Goal: Ask a question

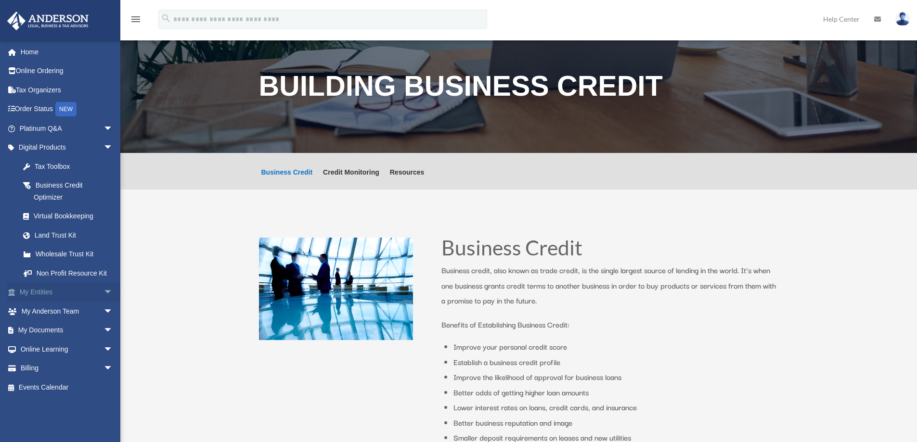
click at [104, 292] on span "arrow_drop_down" at bounding box center [113, 293] width 19 height 20
click at [52, 313] on link "Overview" at bounding box center [70, 311] width 114 height 19
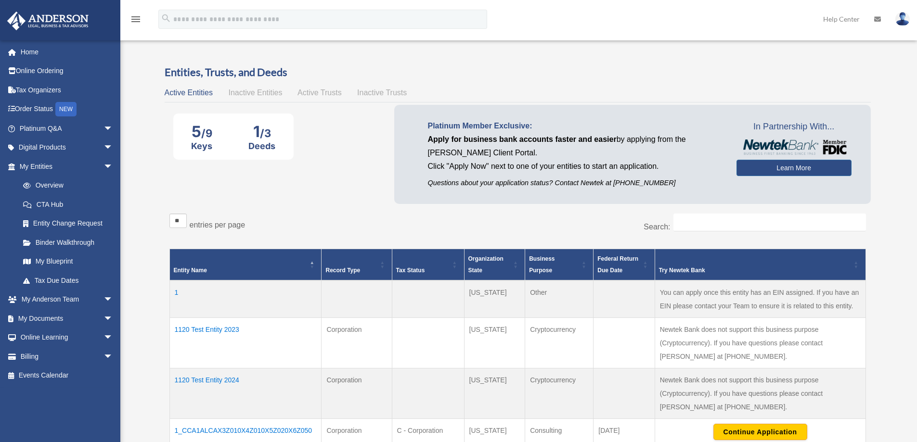
click at [208, 326] on td "1120 Test Entity 2023" at bounding box center [245, 343] width 152 height 51
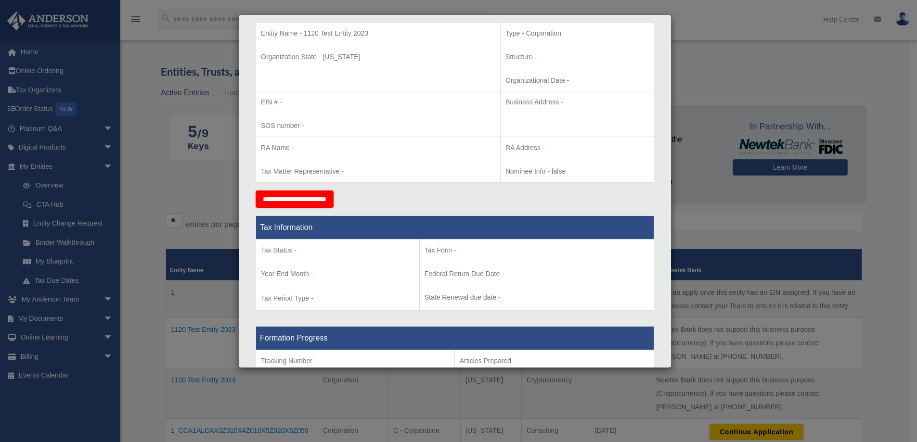
scroll to position [126, 0]
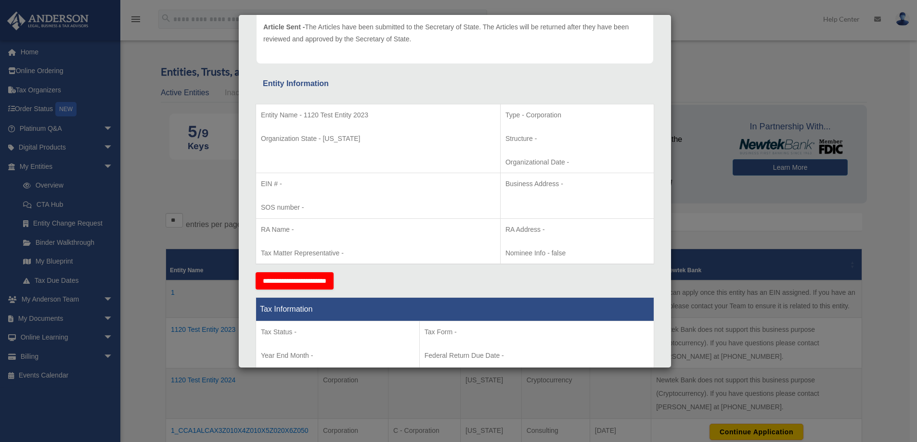
click at [711, 74] on div "Details × Articles Sent Organizational Date" at bounding box center [458, 221] width 917 height 442
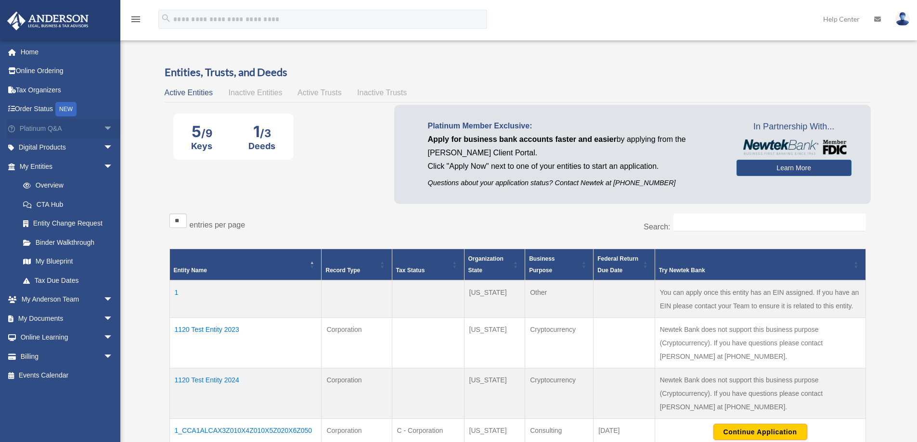
click at [104, 126] on span "arrow_drop_down" at bounding box center [113, 129] width 19 height 20
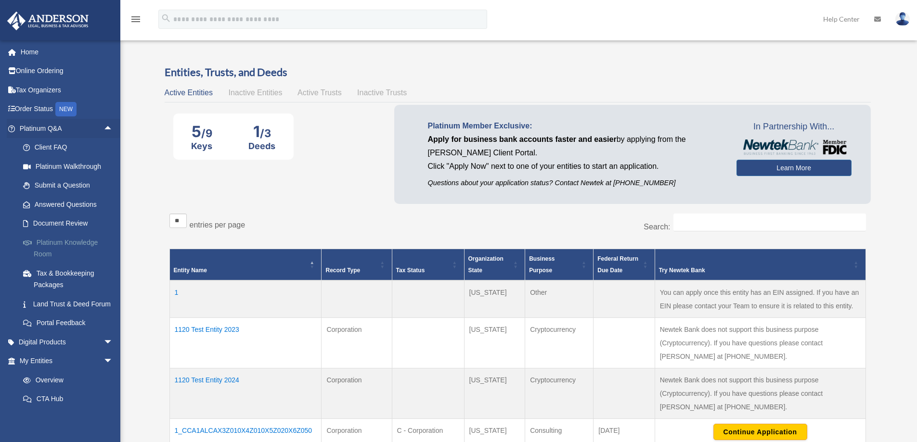
click at [65, 245] on link "Platinum Knowledge Room" at bounding box center [70, 248] width 114 height 31
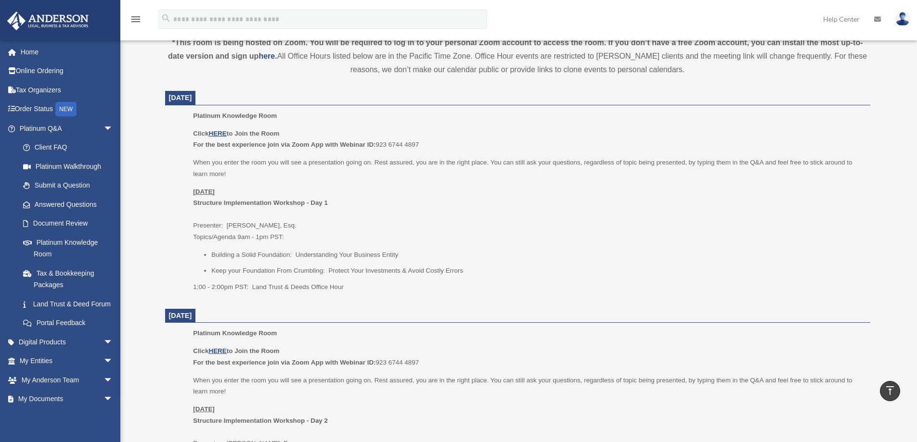
scroll to position [288, 0]
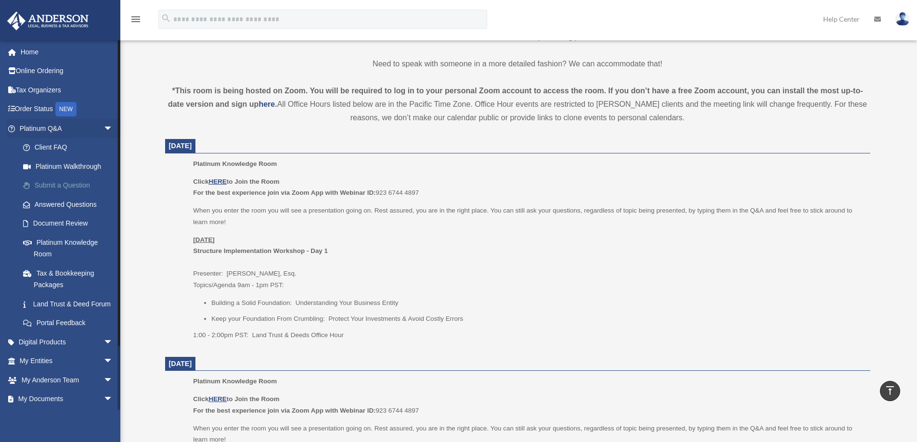
click at [66, 185] on link "Submit a Question" at bounding box center [70, 185] width 114 height 19
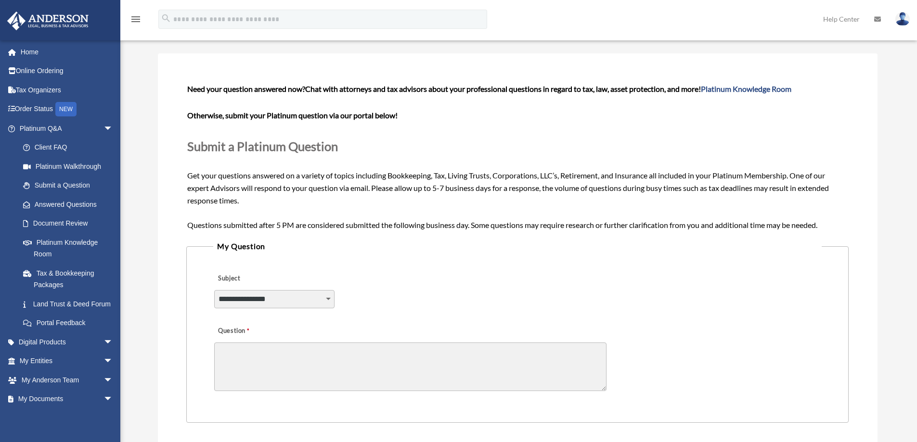
scroll to position [48, 0]
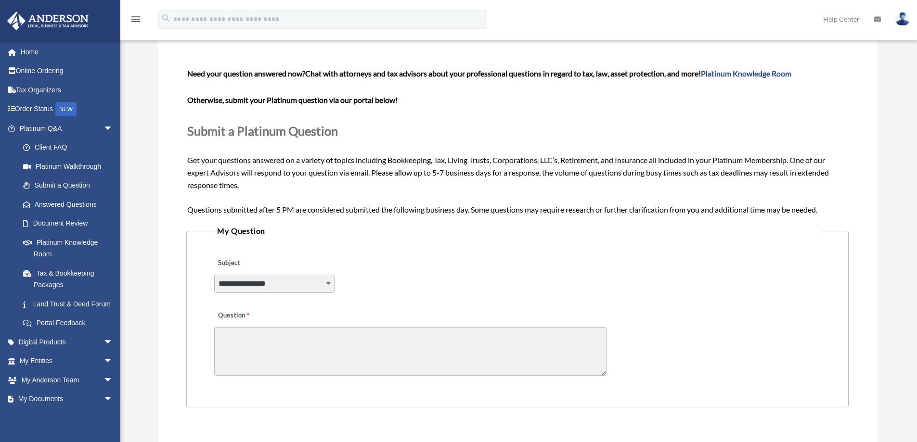
click at [323, 290] on select "**********" at bounding box center [274, 284] width 120 height 18
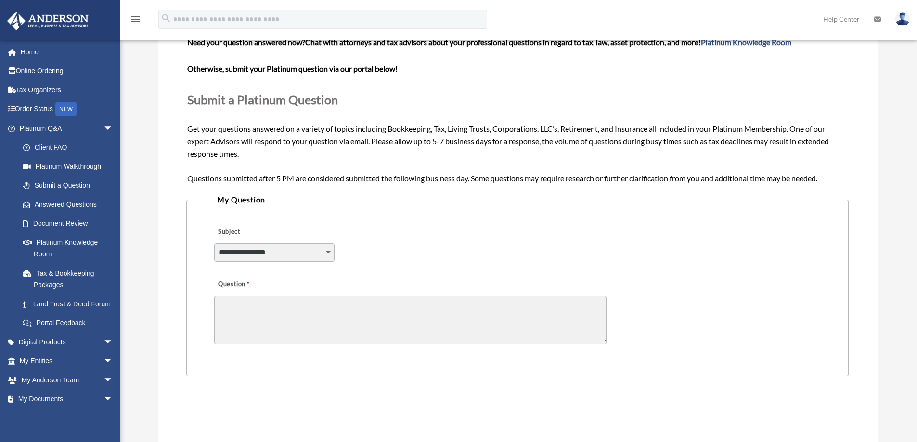
scroll to position [96, 0]
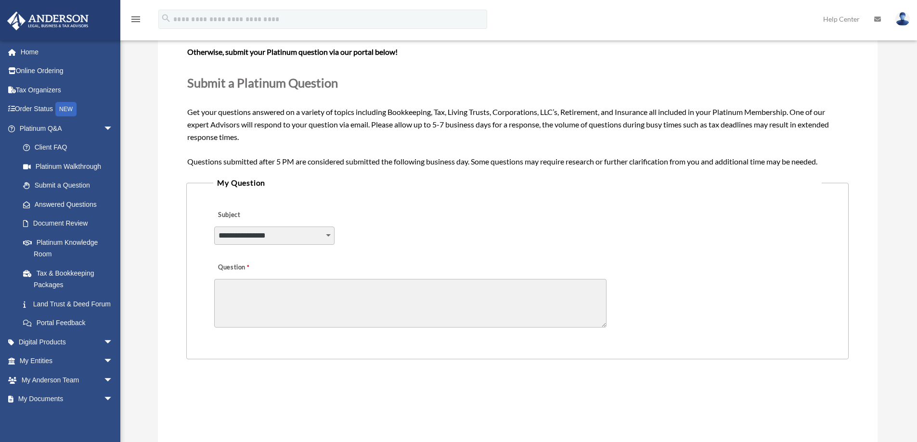
click at [355, 295] on textarea "Question" at bounding box center [410, 303] width 392 height 49
drag, startPoint x: 338, startPoint y: 298, endPoint x: 343, endPoint y: 289, distance: 10.8
click at [340, 298] on textarea "Question" at bounding box center [410, 303] width 392 height 49
click at [65, 221] on link "Document Review" at bounding box center [70, 223] width 114 height 19
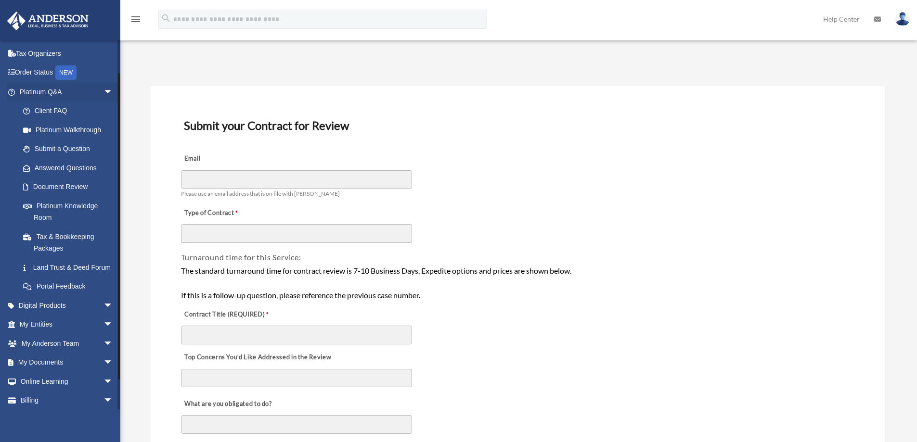
scroll to position [70, 0]
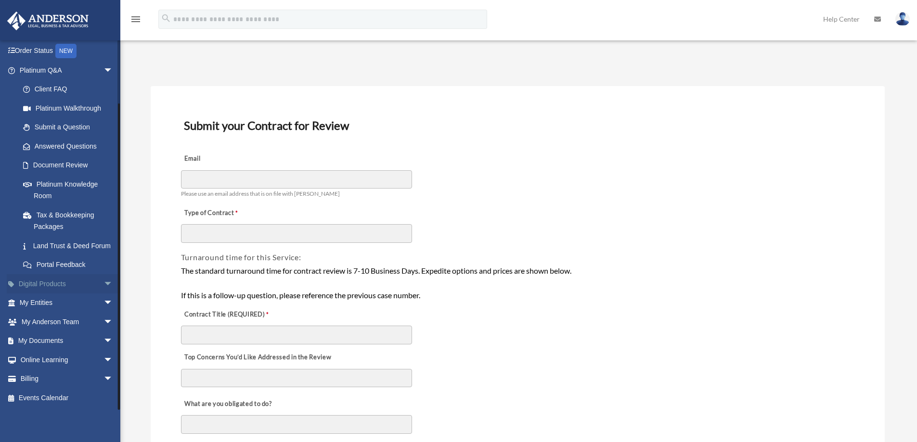
click at [104, 280] on span "arrow_drop_down" at bounding box center [113, 284] width 19 height 20
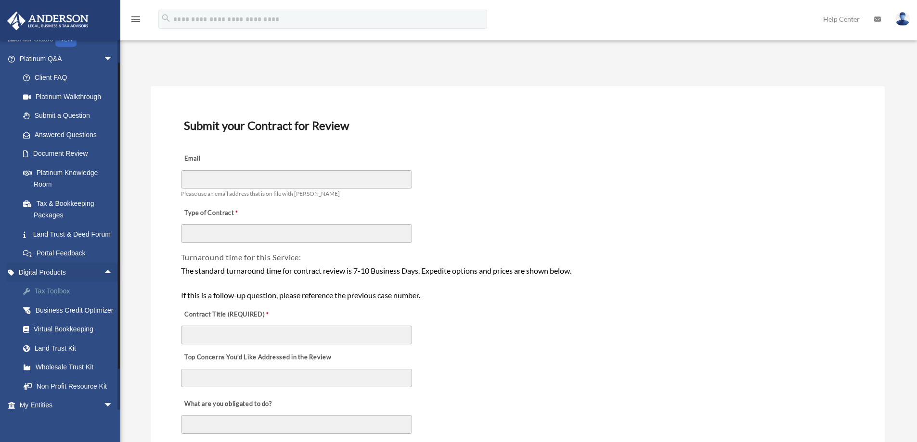
scroll to position [118, 0]
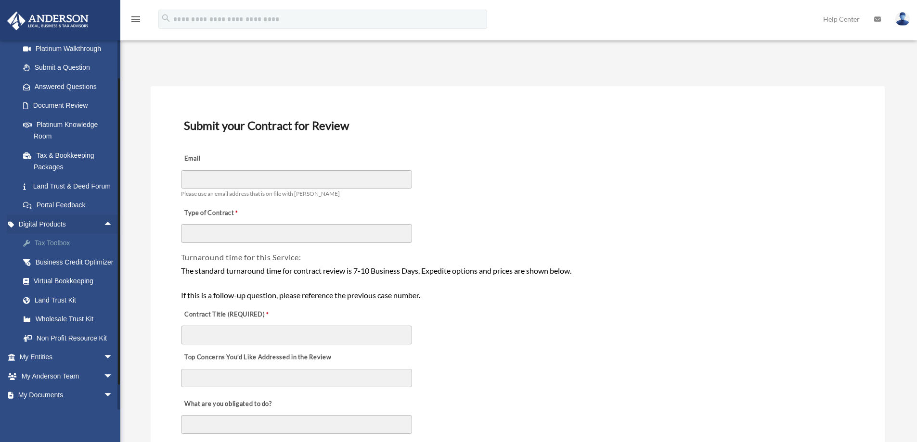
click at [53, 249] on div "Tax Toolbox" at bounding box center [75, 243] width 82 height 12
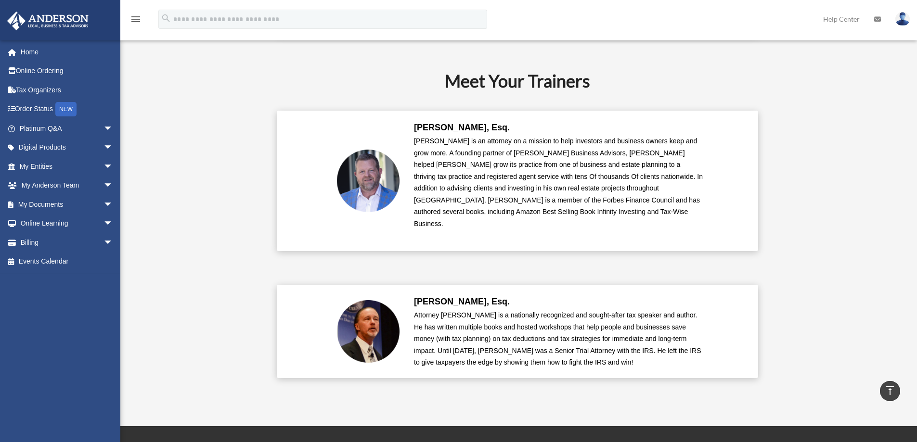
scroll to position [1974, 0]
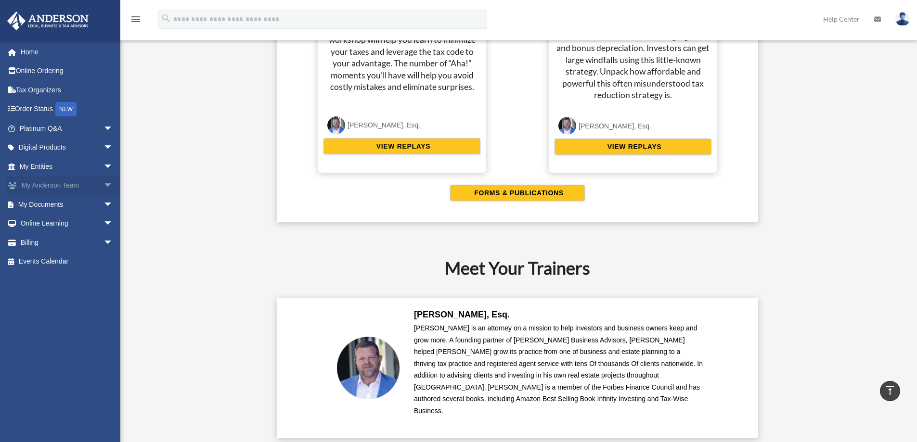
click at [104, 186] on span "arrow_drop_down" at bounding box center [113, 186] width 19 height 20
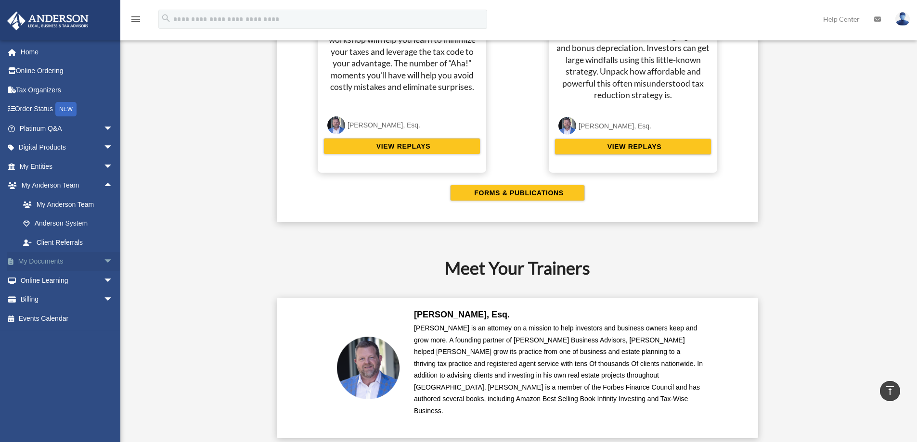
click at [104, 260] on span "arrow_drop_down" at bounding box center [113, 262] width 19 height 20
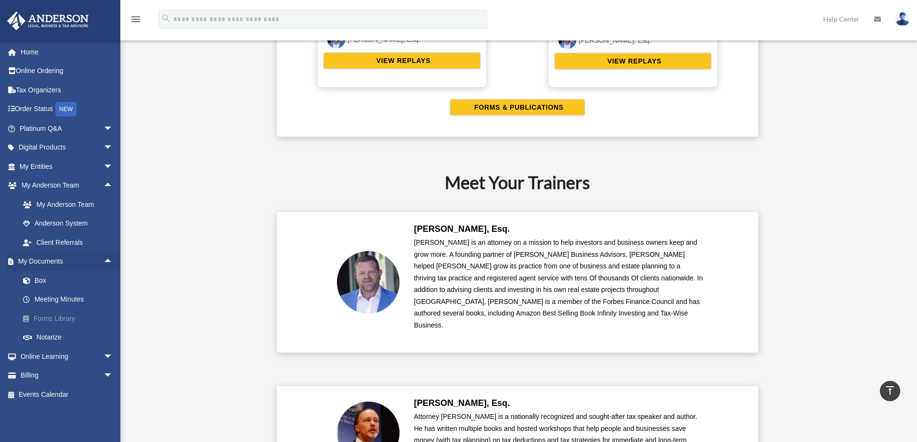
scroll to position [2070, 0]
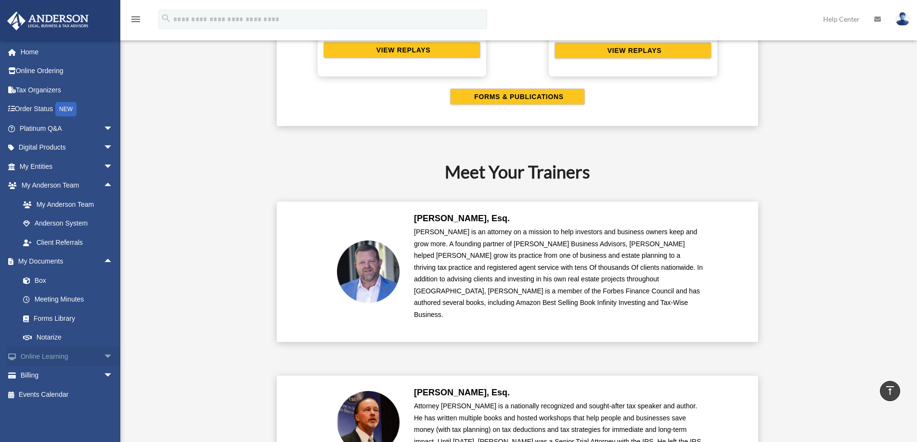
click at [104, 357] on span "arrow_drop_down" at bounding box center [113, 357] width 19 height 20
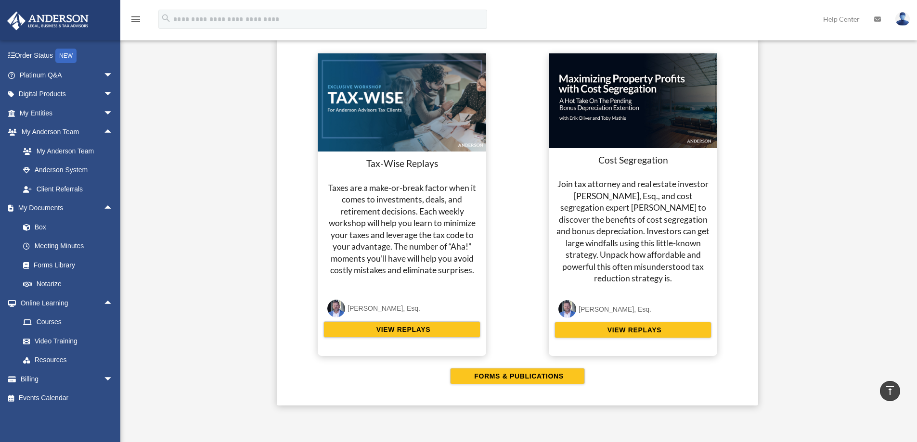
scroll to position [1781, 0]
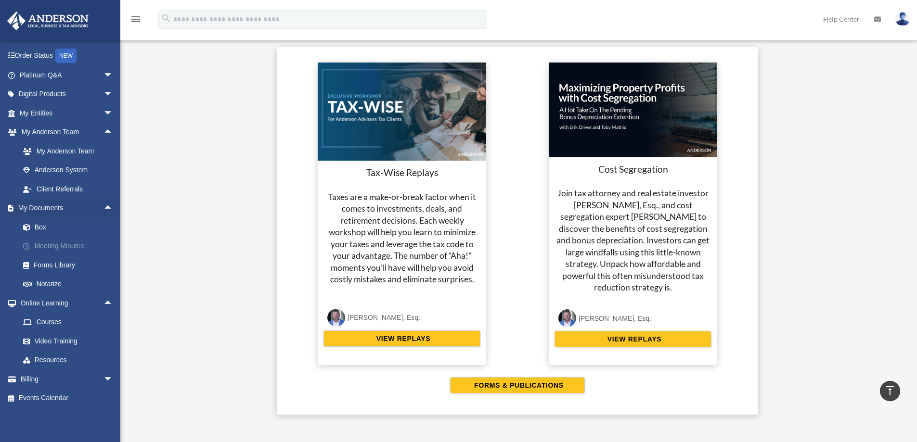
click at [54, 243] on link "Meeting Minutes" at bounding box center [70, 246] width 114 height 19
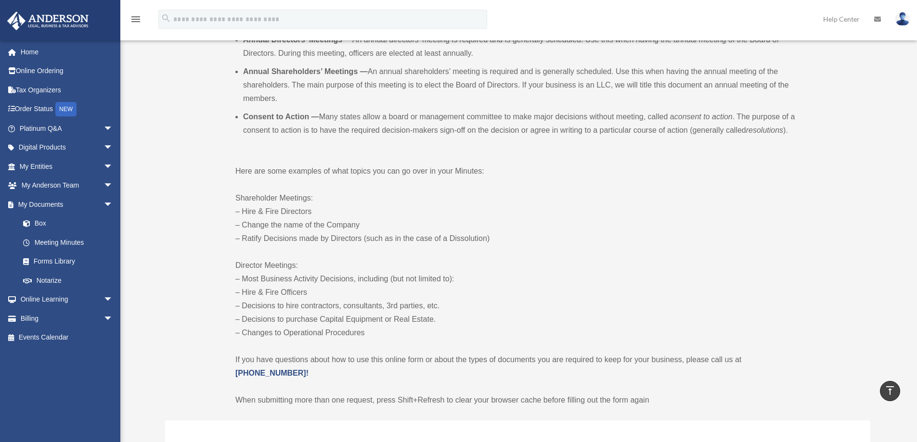
scroll to position [250, 0]
